Goal: Task Accomplishment & Management: Use online tool/utility

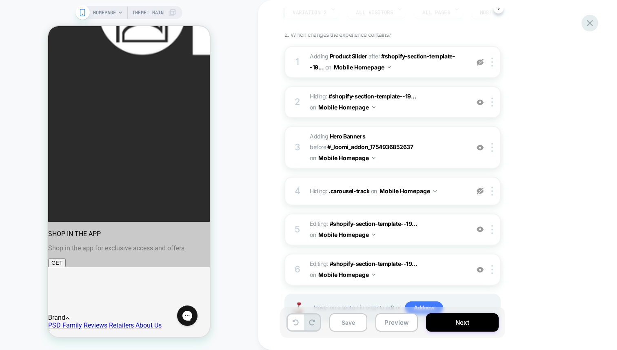
click at [586, 25] on icon at bounding box center [590, 23] width 11 height 11
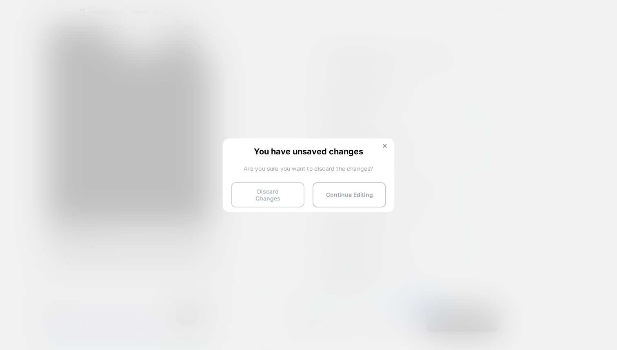
click at [277, 192] on button "Discard Changes" at bounding box center [267, 194] width 73 height 25
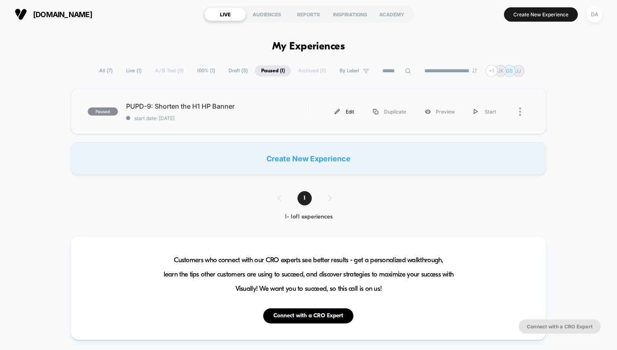
click at [346, 111] on div "Edit" at bounding box center [344, 111] width 38 height 18
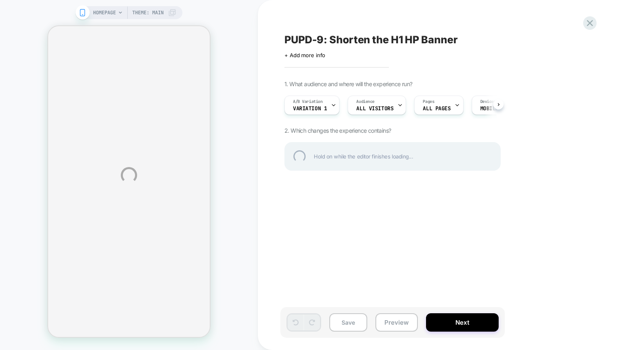
click at [325, 109] on div "HOMEPAGE Theme: MAIN PUPD-9: Shorten the H1 HP Banner Click to edit experience …" at bounding box center [308, 175] width 617 height 350
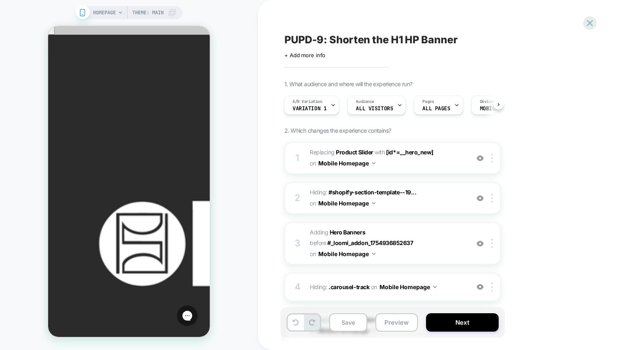
click at [331, 104] on icon at bounding box center [333, 104] width 5 height 5
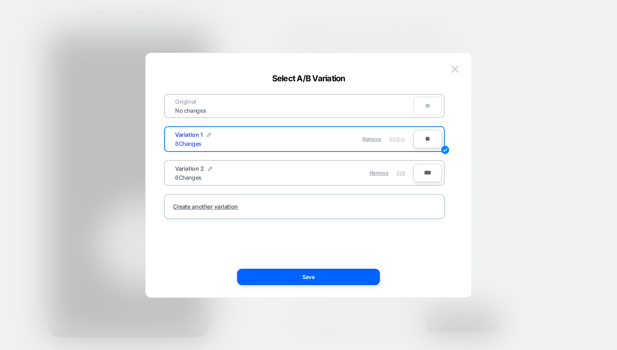
click at [400, 172] on span "Edit" at bounding box center [401, 173] width 9 height 6
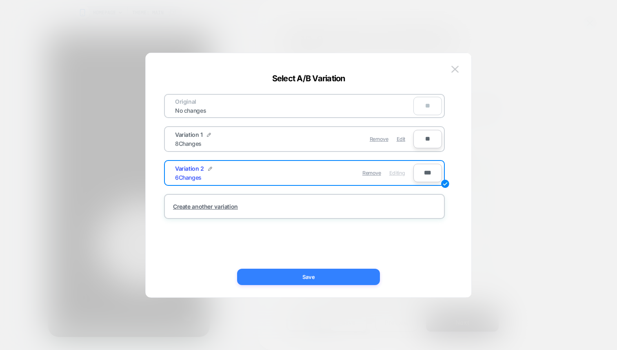
click at [306, 275] on button "Save" at bounding box center [308, 277] width 143 height 16
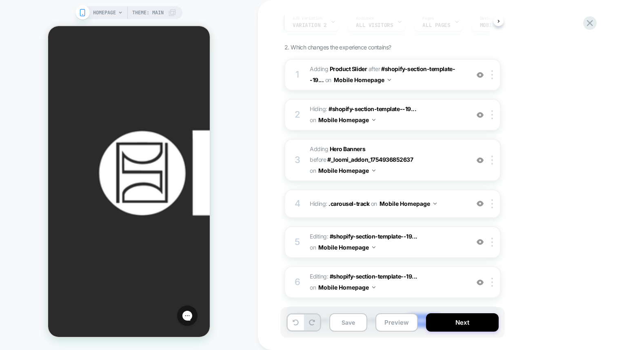
scroll to position [85, 0]
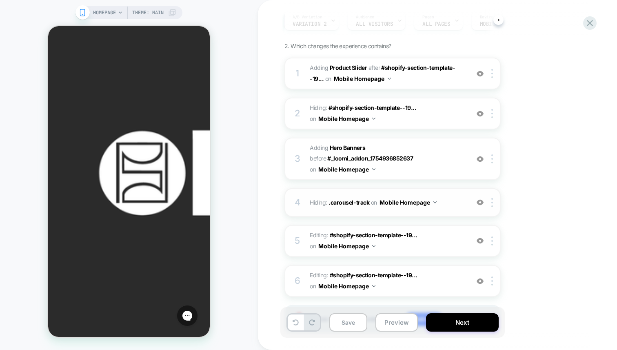
click at [481, 203] on img at bounding box center [480, 202] width 7 height 7
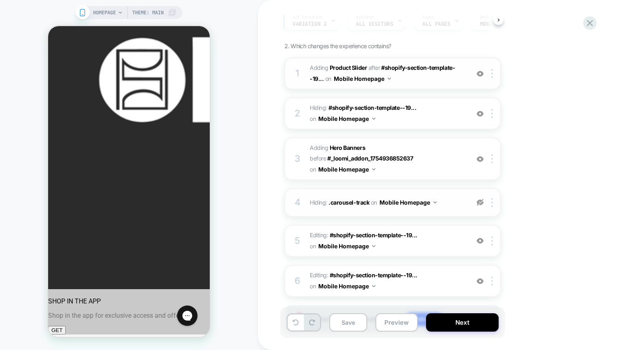
scroll to position [148, 0]
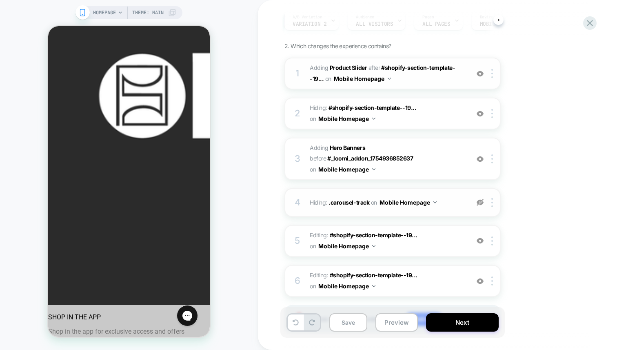
click at [479, 73] on img at bounding box center [480, 73] width 7 height 7
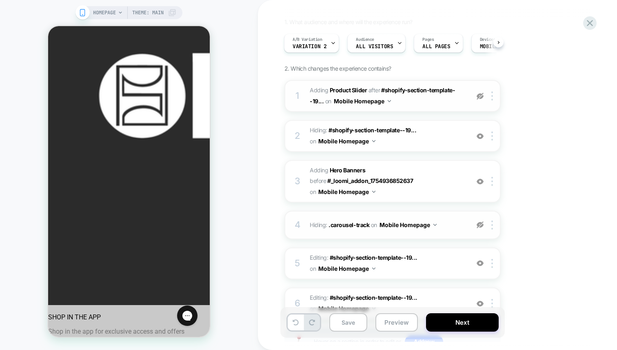
scroll to position [56, 0]
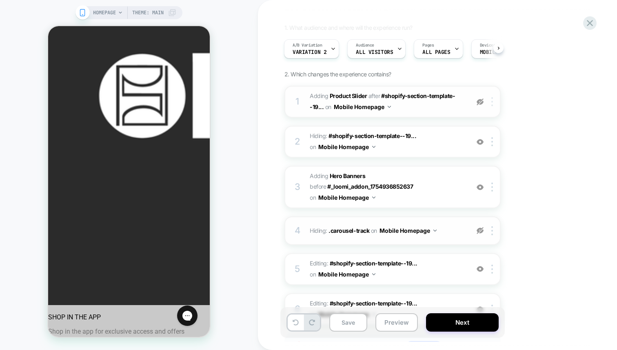
click at [495, 102] on div at bounding box center [493, 101] width 13 height 9
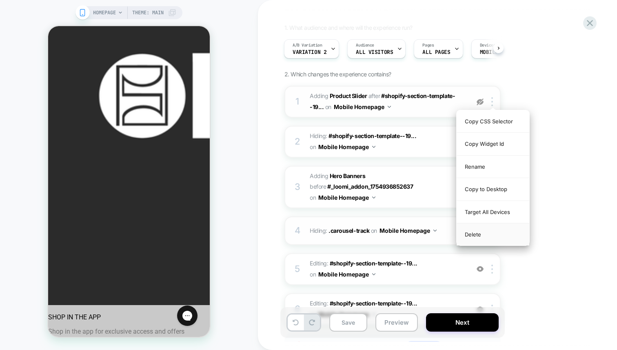
click at [482, 235] on div "Delete" at bounding box center [493, 234] width 73 height 22
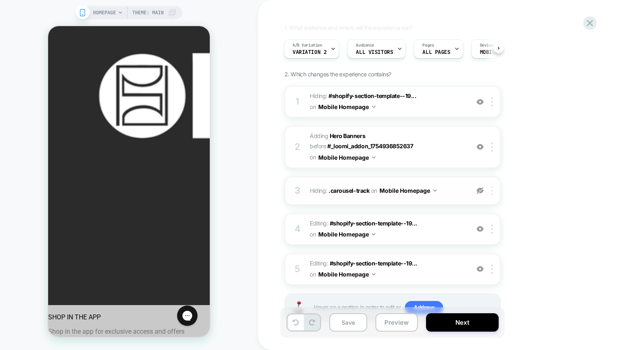
click at [490, 189] on div at bounding box center [493, 190] width 13 height 9
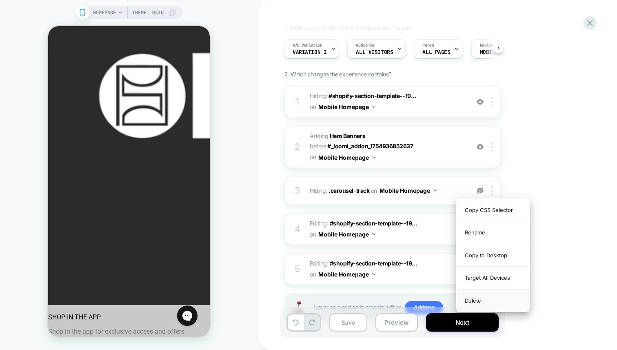
click at [486, 300] on div "Delete" at bounding box center [493, 301] width 73 height 22
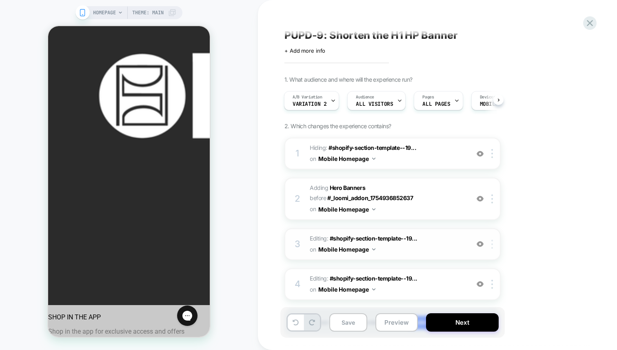
scroll to position [0, 0]
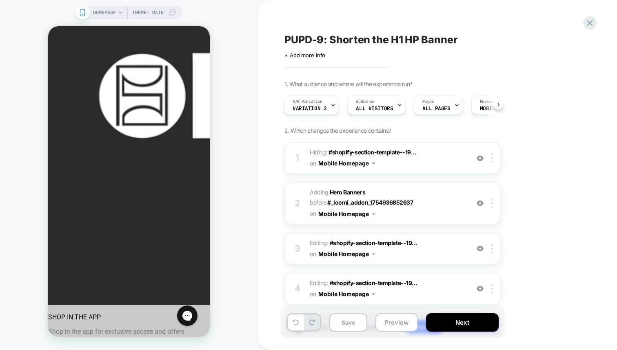
click at [492, 163] on div "1 Hiding : #shopify-section-template--19... #shopify-section-template--19272015…" at bounding box center [393, 158] width 216 height 32
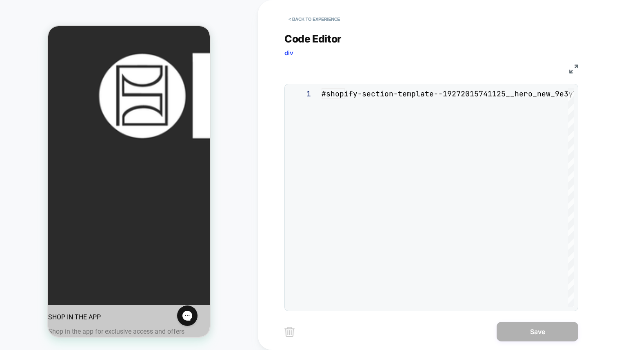
scroll to position [33, 0]
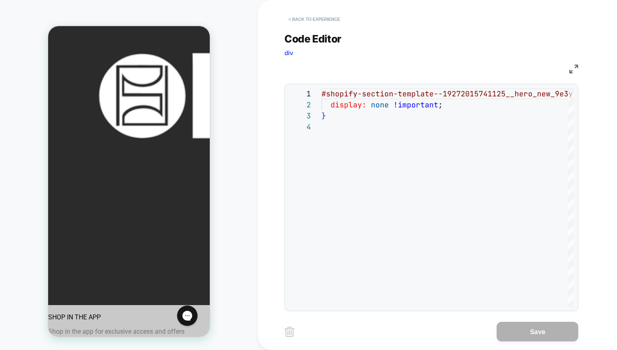
click at [307, 20] on button "< Back to experience" at bounding box center [315, 19] width 60 height 13
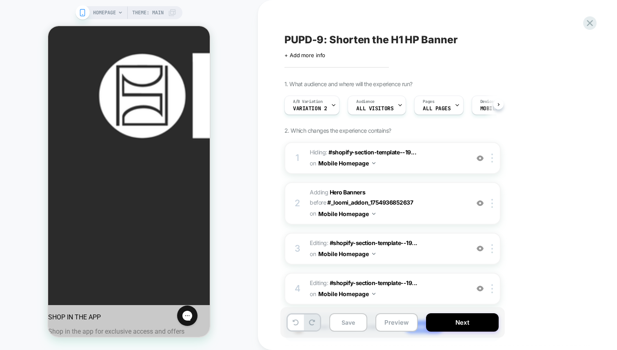
scroll to position [0, 0]
click at [492, 158] on img at bounding box center [493, 158] width 2 height 9
click at [492, 162] on img at bounding box center [493, 158] width 2 height 9
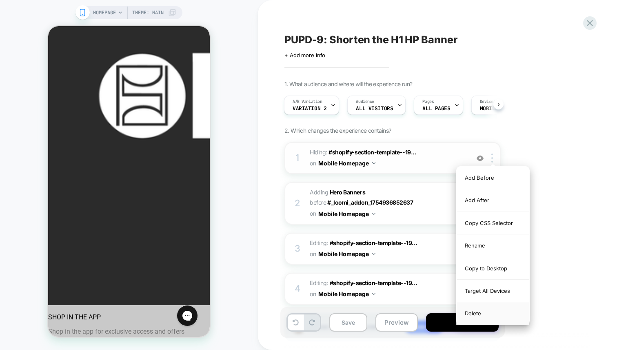
click at [476, 314] on div "Delete" at bounding box center [493, 313] width 73 height 22
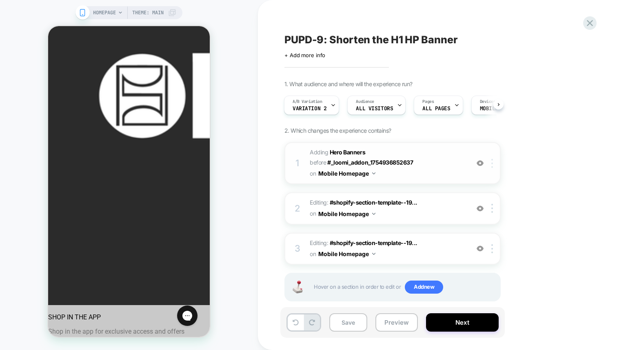
click at [492, 162] on img at bounding box center [493, 163] width 2 height 9
click at [494, 164] on div at bounding box center [493, 163] width 13 height 9
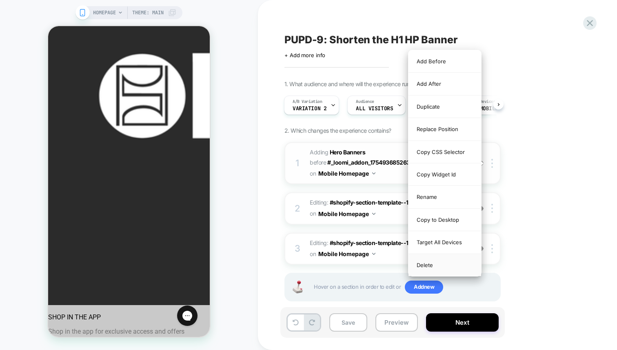
click at [434, 265] on div "Delete" at bounding box center [445, 265] width 73 height 22
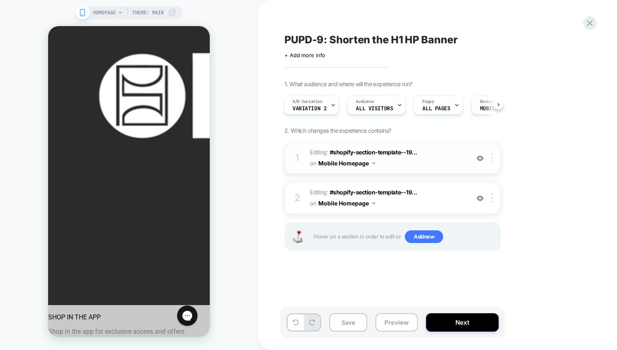
click at [495, 158] on div at bounding box center [493, 158] width 13 height 9
click at [475, 222] on div "Delete" at bounding box center [493, 223] width 73 height 22
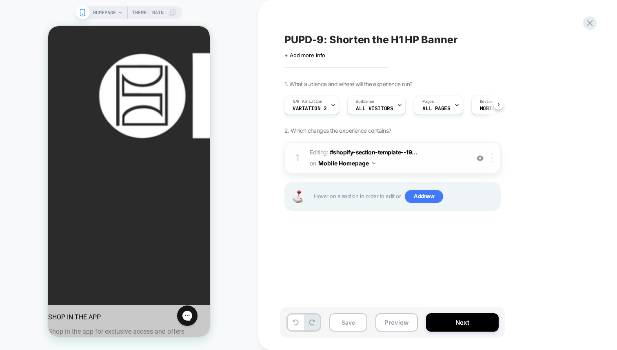
click at [490, 159] on div at bounding box center [493, 158] width 13 height 9
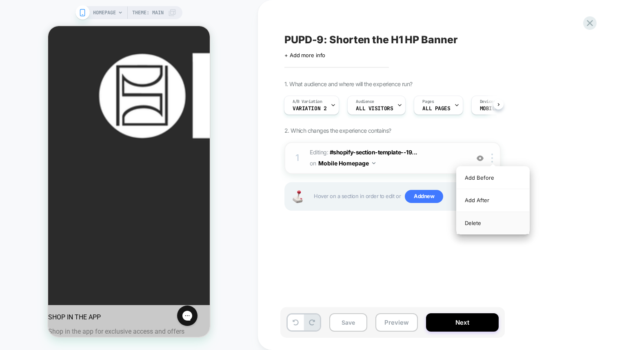
click at [475, 218] on div "Delete" at bounding box center [493, 223] width 73 height 22
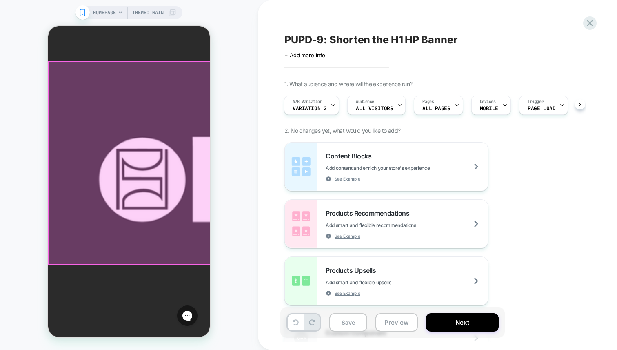
scroll to position [66, 0]
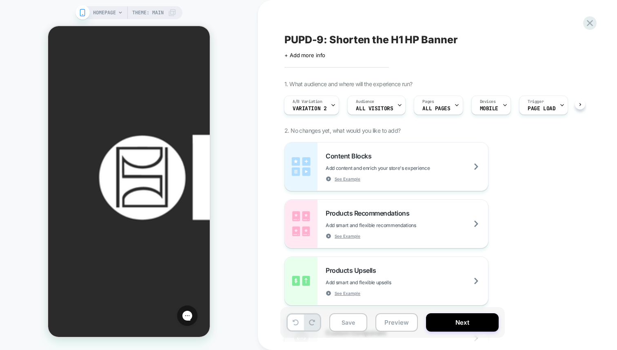
click at [249, 198] on div "HOMEPAGE Theme: MAIN" at bounding box center [129, 175] width 258 height 334
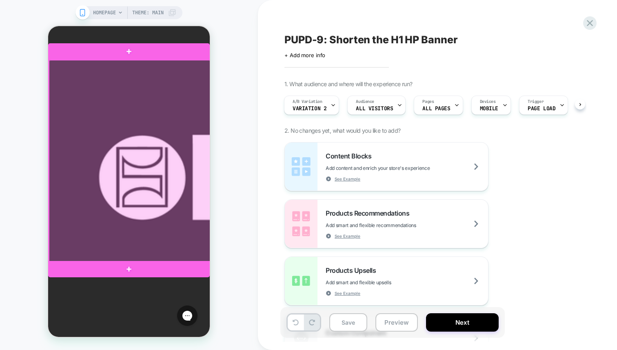
click at [134, 225] on div at bounding box center [130, 161] width 162 height 202
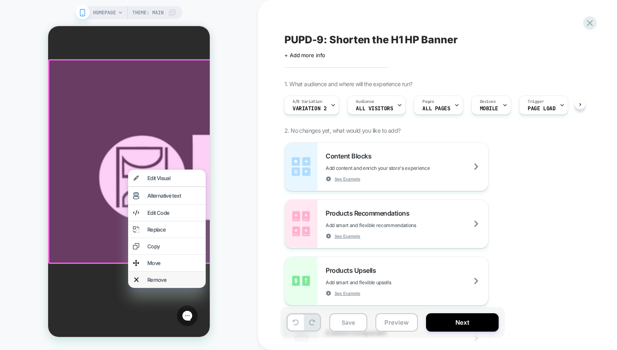
click at [175, 288] on div "Remove" at bounding box center [167, 280] width 78 height 16
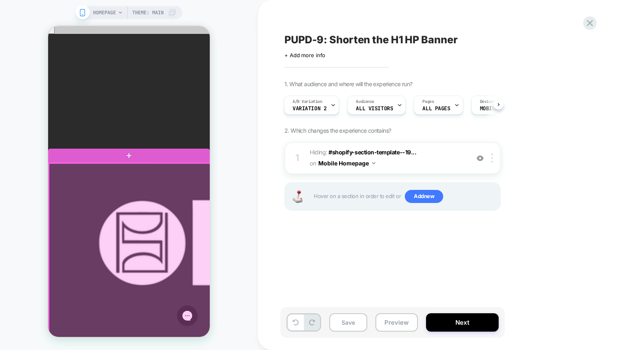
scroll to position [0, 0]
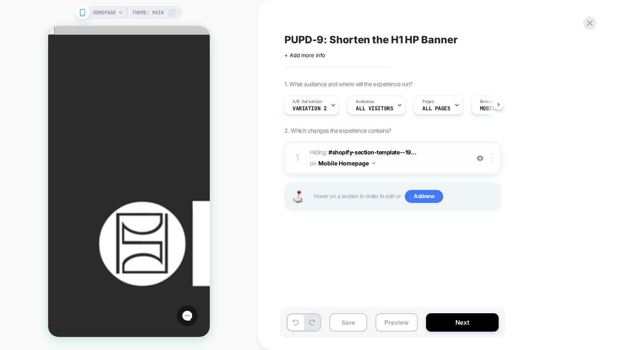
click at [492, 159] on img at bounding box center [493, 158] width 2 height 9
click at [491, 161] on div at bounding box center [493, 158] width 13 height 9
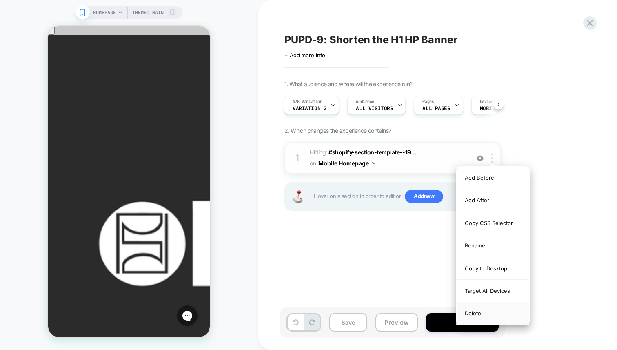
click at [470, 320] on div "Delete" at bounding box center [493, 313] width 73 height 22
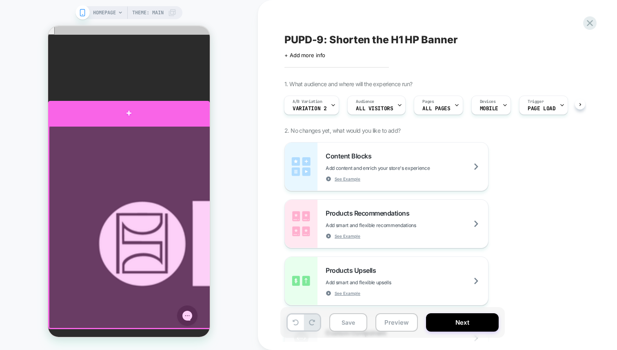
click at [185, 116] on div at bounding box center [129, 113] width 162 height 24
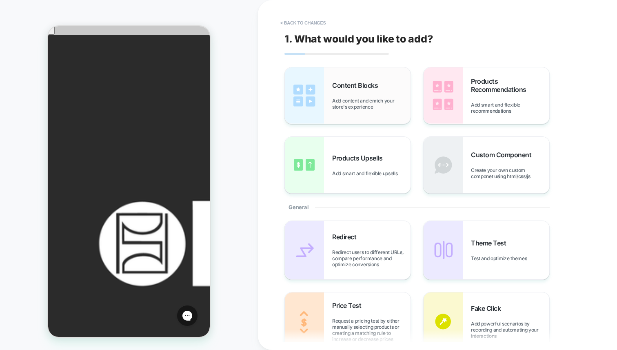
click at [367, 100] on span "Add content and enrich your store's experience" at bounding box center [371, 104] width 78 height 12
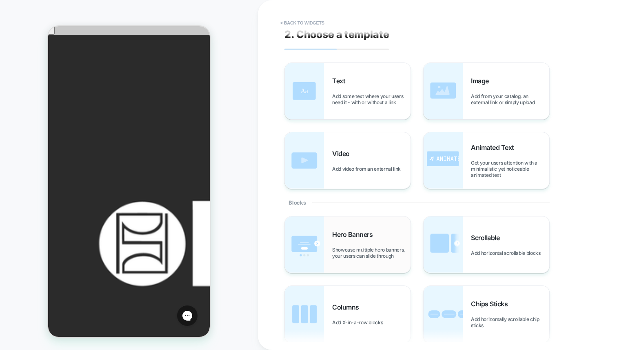
scroll to position [5, 0]
click at [375, 247] on span "Showcase multiple hero banners, your users can slide through" at bounding box center [371, 252] width 78 height 12
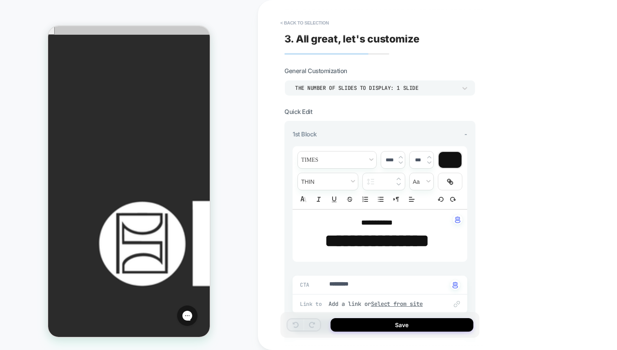
type textarea "*"
click at [354, 228] on p "**********" at bounding box center [377, 240] width 152 height 25
type input "****"
click at [354, 228] on p "**********" at bounding box center [377, 240] width 152 height 25
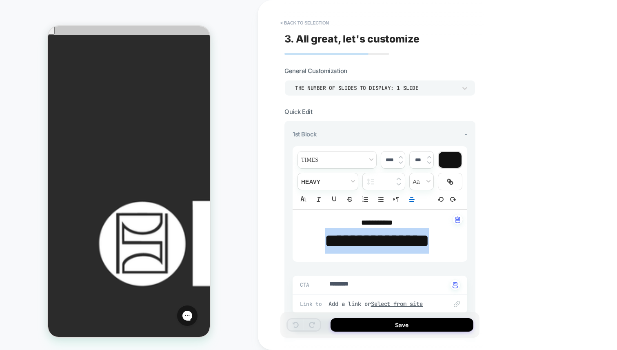
click at [354, 228] on p "**********" at bounding box center [377, 240] width 152 height 25
type textarea "*"
type input "****"
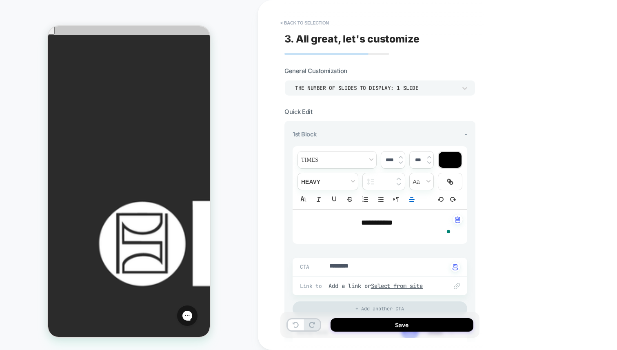
type textarea "*"
click at [379, 215] on div "**********" at bounding box center [380, 226] width 175 height 34
type input "****"
click at [381, 224] on span "**********" at bounding box center [376, 222] width 31 height 7
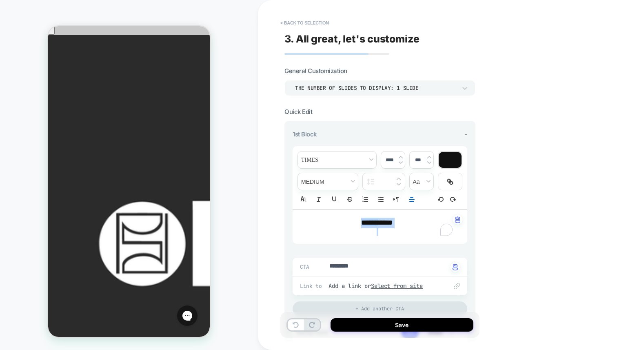
click at [379, 224] on span "******" at bounding box center [369, 222] width 17 height 7
type textarea "*"
type input "****"
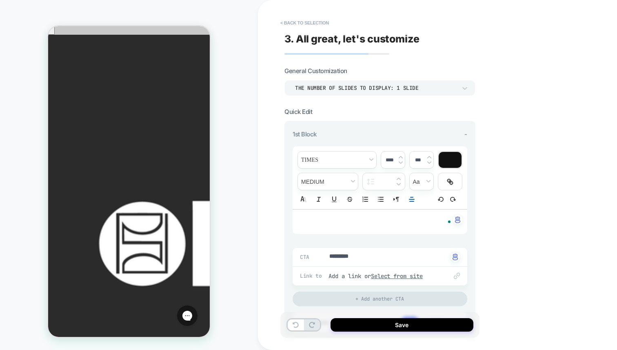
type textarea "*"
click at [345, 254] on textarea "*********" at bounding box center [388, 256] width 119 height 9
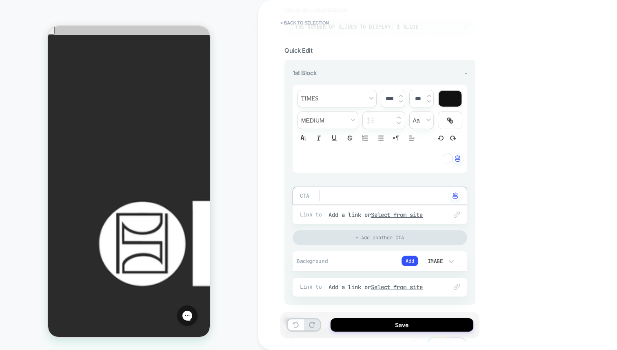
scroll to position [124, 0]
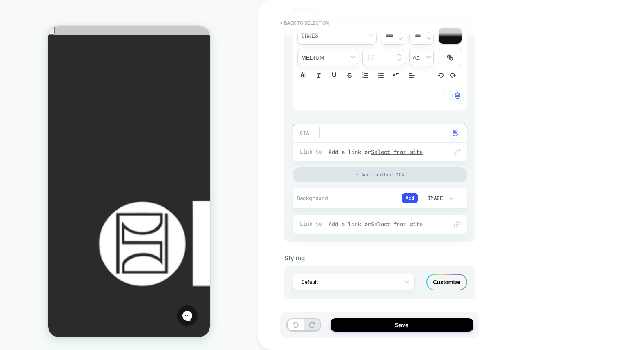
click at [350, 224] on div "Add a link or Select from site" at bounding box center [384, 223] width 111 height 7
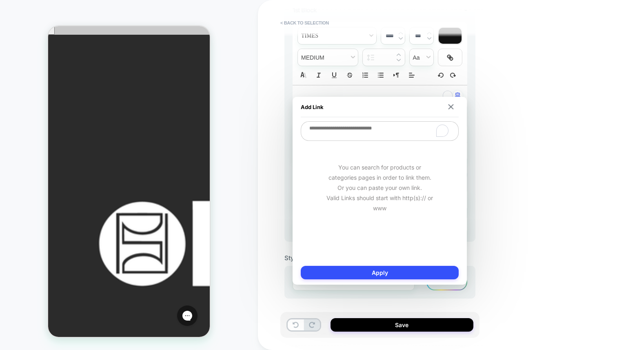
type textarea "*"
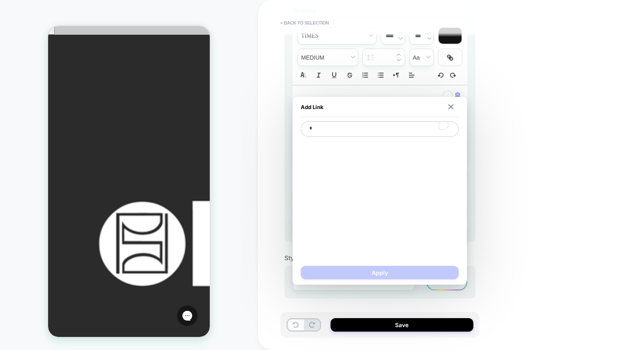
type textarea "*"
type textarea "**"
type textarea "*"
type textarea "***"
type textarea "*"
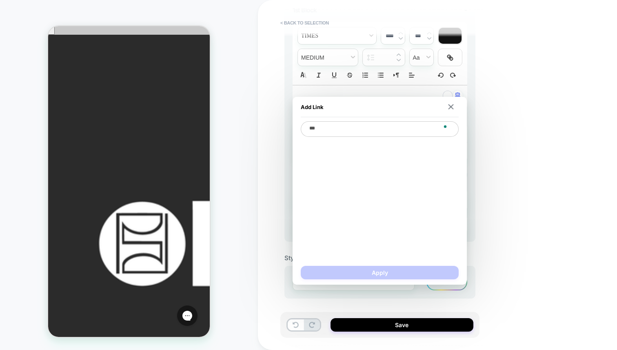
type textarea "****"
type textarea "*"
type textarea "*****"
type textarea "*"
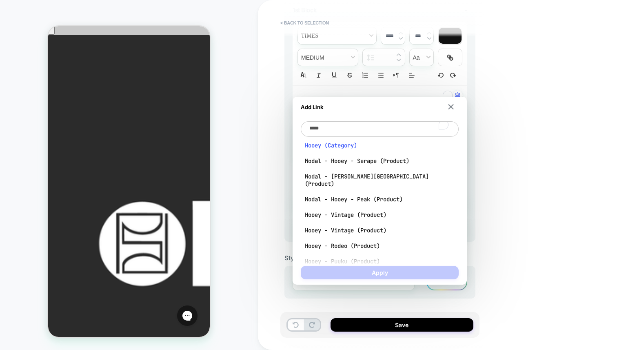
type textarea "*****"
click at [355, 146] on span "Hooey (Category)" at bounding box center [380, 145] width 150 height 7
type textarea "*"
type textarea "**********"
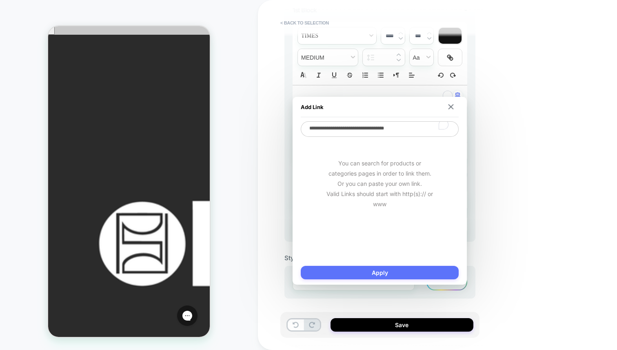
click at [381, 271] on button "Apply" at bounding box center [380, 272] width 158 height 13
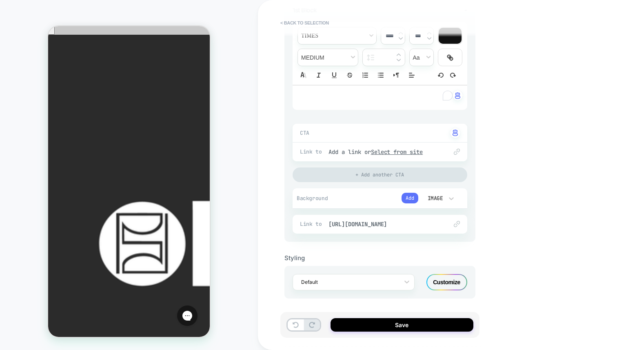
click at [416, 198] on button "Add" at bounding box center [410, 198] width 17 height 11
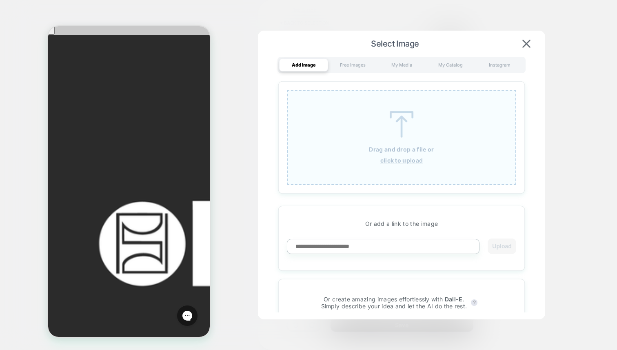
click at [396, 159] on u "click to upload" at bounding box center [402, 160] width 43 height 7
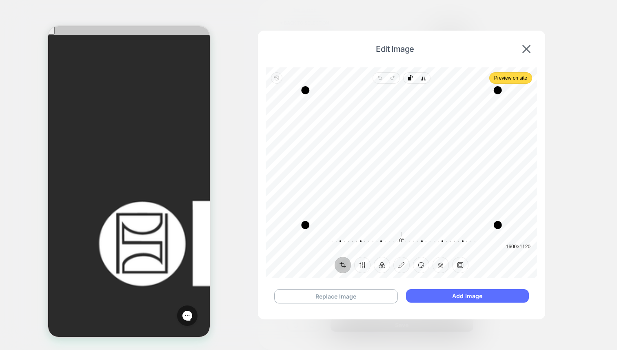
click at [448, 295] on button "Add Image" at bounding box center [467, 295] width 123 height 13
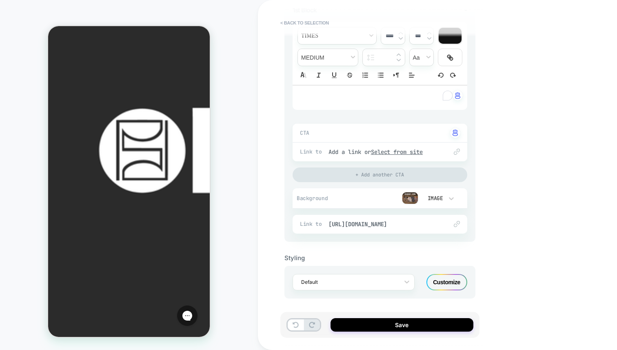
scroll to position [107, 0]
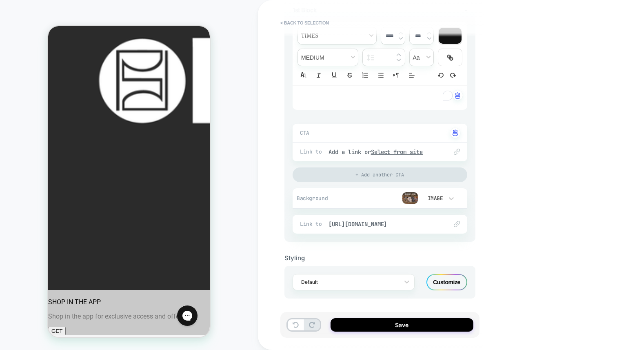
scroll to position [163, 0]
click at [407, 325] on button "Save" at bounding box center [402, 324] width 143 height 13
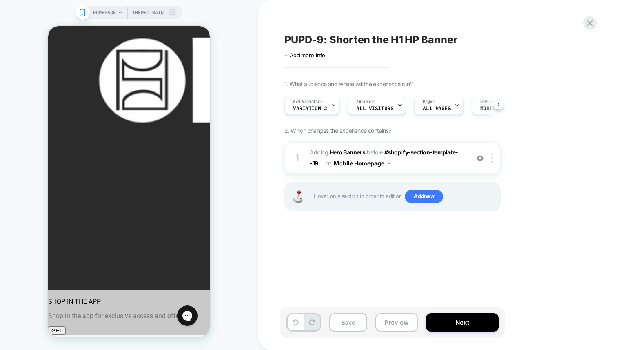
scroll to position [0, 0]
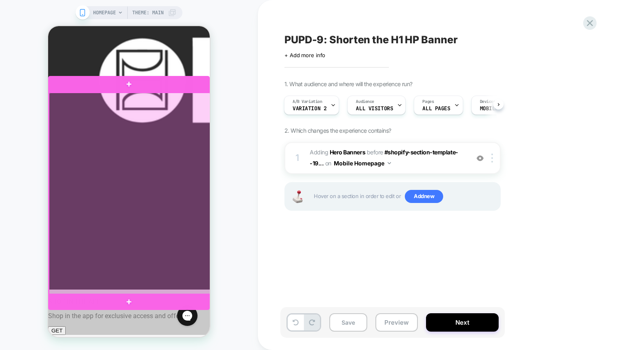
click at [149, 206] on div at bounding box center [130, 194] width 162 height 202
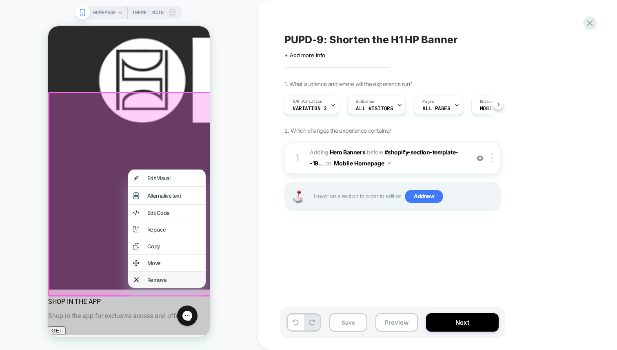
click at [160, 283] on div "Remove" at bounding box center [173, 279] width 53 height 7
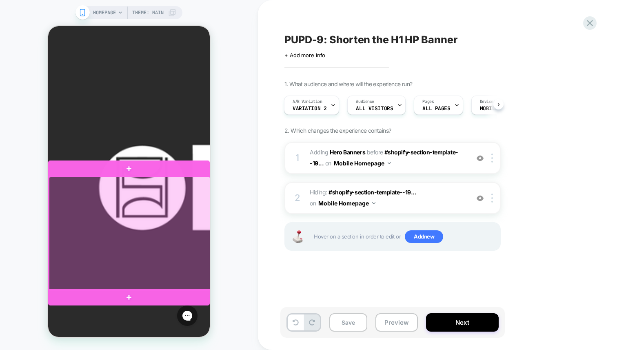
scroll to position [0, 0]
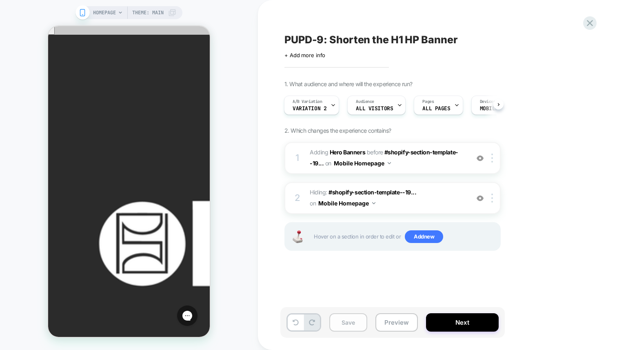
click at [344, 323] on button "Save" at bounding box center [349, 322] width 38 height 18
click at [389, 324] on button "Preview" at bounding box center [397, 322] width 42 height 18
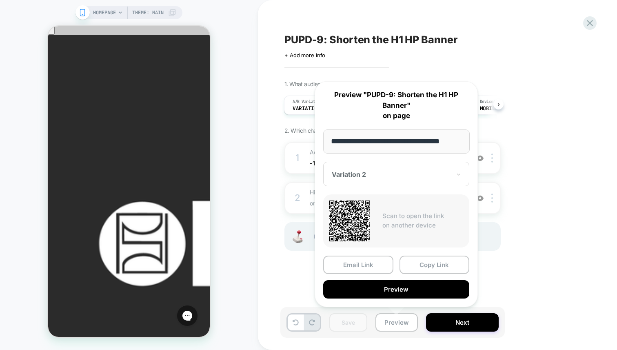
click at [557, 246] on div "1. What audience and where will the experience run? A/B Variation Variation 2 A…" at bounding box center [434, 175] width 298 height 191
